Goal: Information Seeking & Learning: Learn about a topic

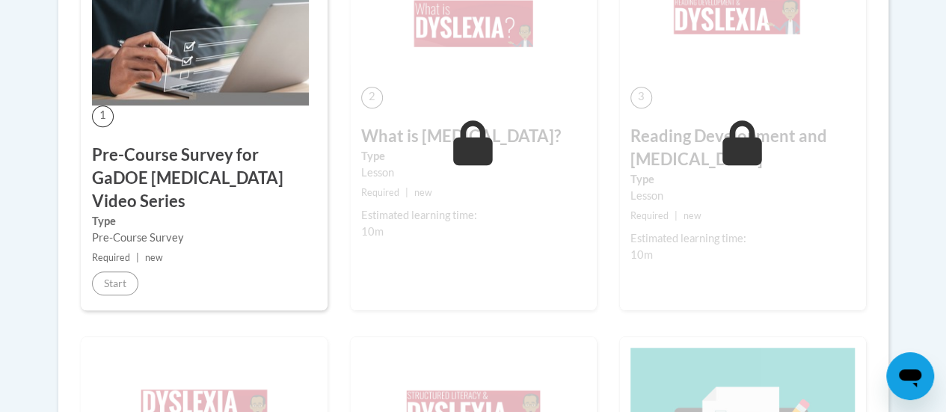
scroll to position [506, 0]
click at [482, 141] on icon at bounding box center [473, 142] width 40 height 45
click at [796, 147] on h3 "Reading Development and [MEDICAL_DATA]" at bounding box center [742, 147] width 224 height 46
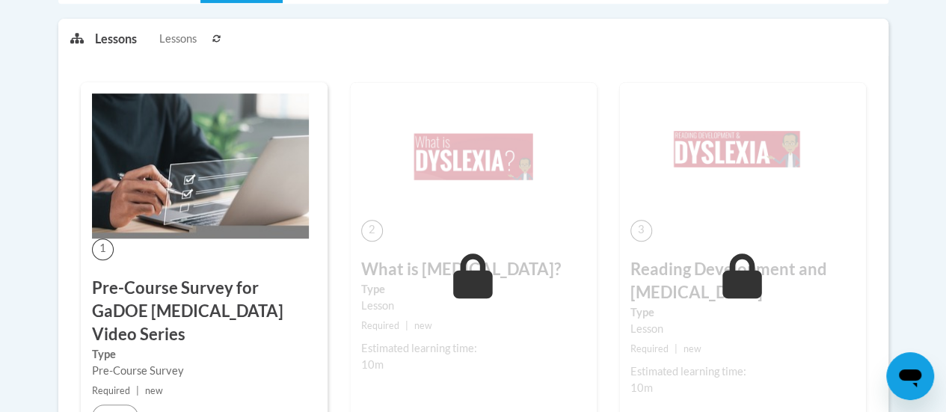
scroll to position [372, 0]
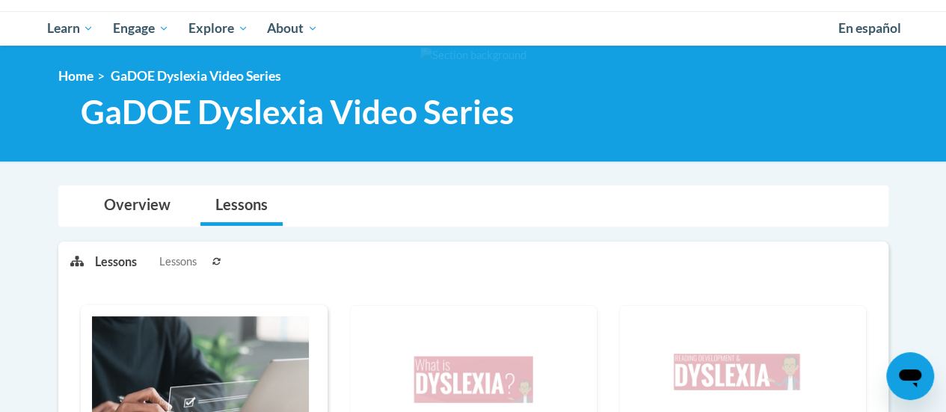
scroll to position [148, 0]
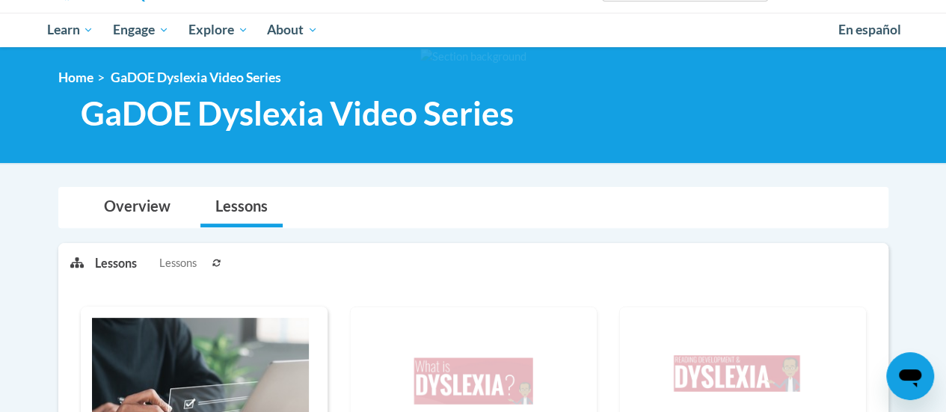
click at [432, 360] on img at bounding box center [473, 381] width 224 height 126
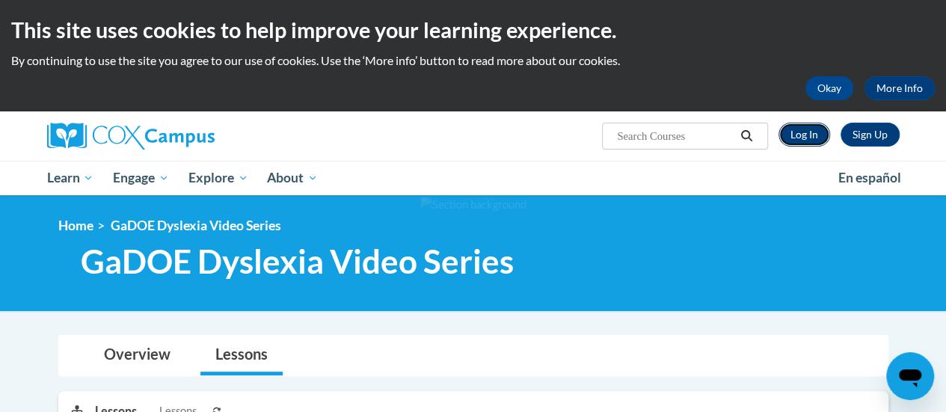
click at [806, 143] on link "Log In" at bounding box center [804, 135] width 52 height 24
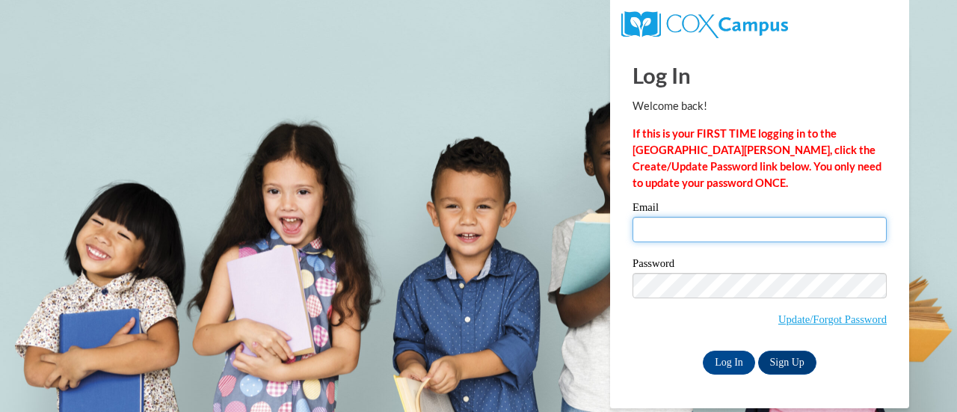
click at [748, 228] on input "Email" at bounding box center [760, 229] width 254 height 25
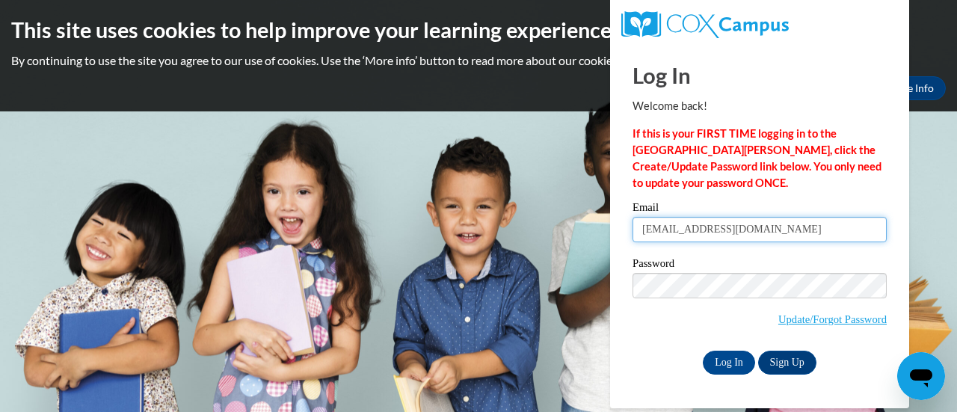
type input "[EMAIL_ADDRESS][PERSON_NAME][DOMAIN_NAME]"
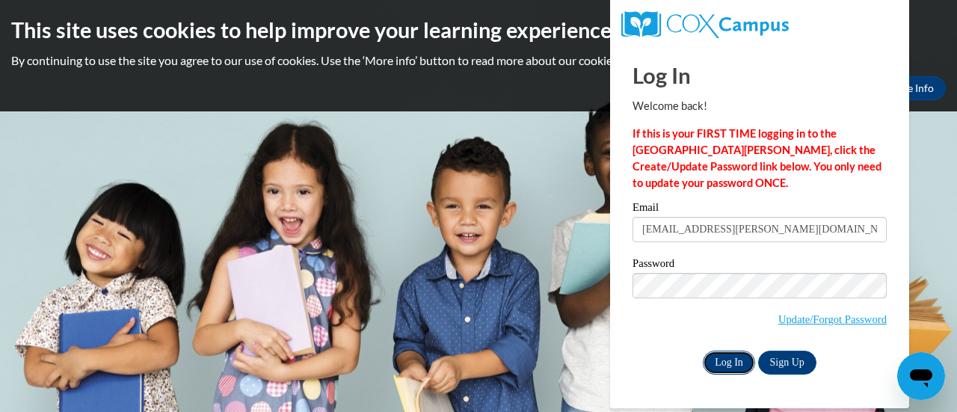
click at [722, 359] on input "Log In" at bounding box center [729, 363] width 52 height 24
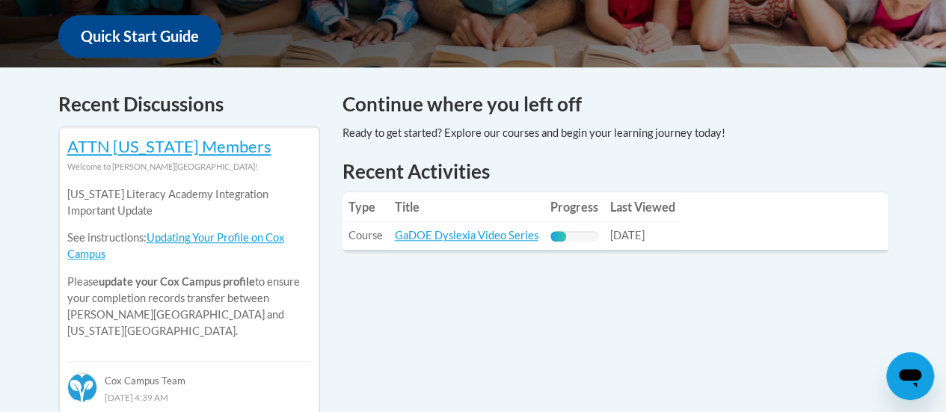
scroll to position [568, 0]
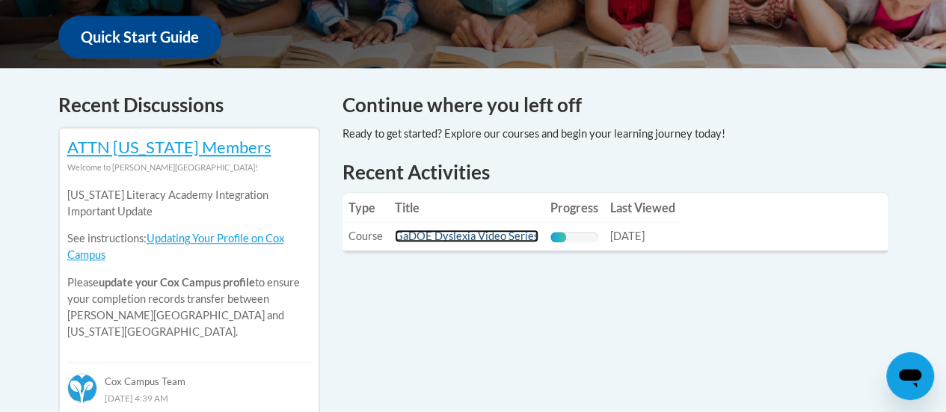
click at [503, 240] on link "GaDOE Dyslexia Video Series" at bounding box center [467, 236] width 144 height 13
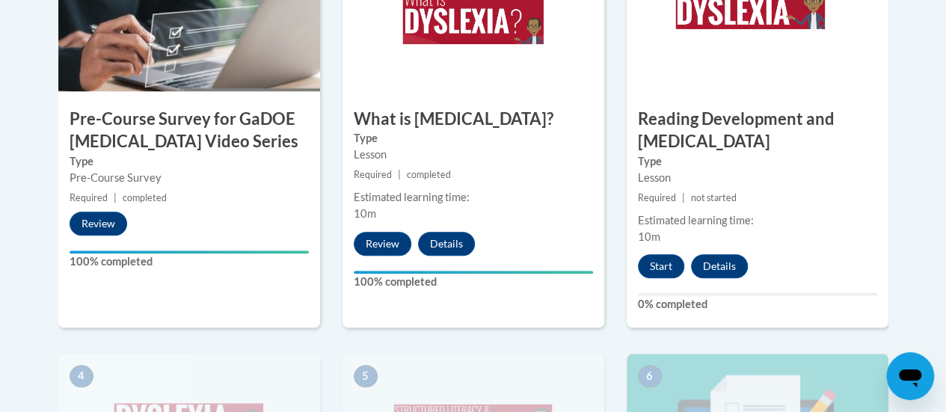
scroll to position [606, 0]
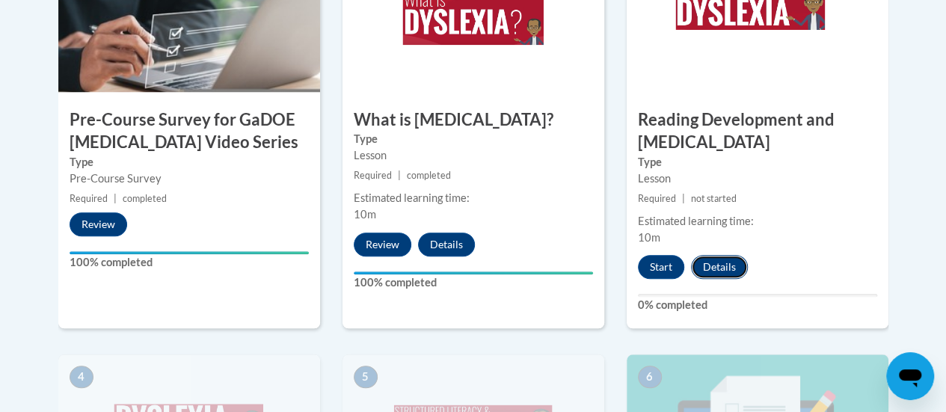
click at [711, 267] on button "Details" at bounding box center [719, 267] width 57 height 24
